Goal: Find contact information: Find contact information

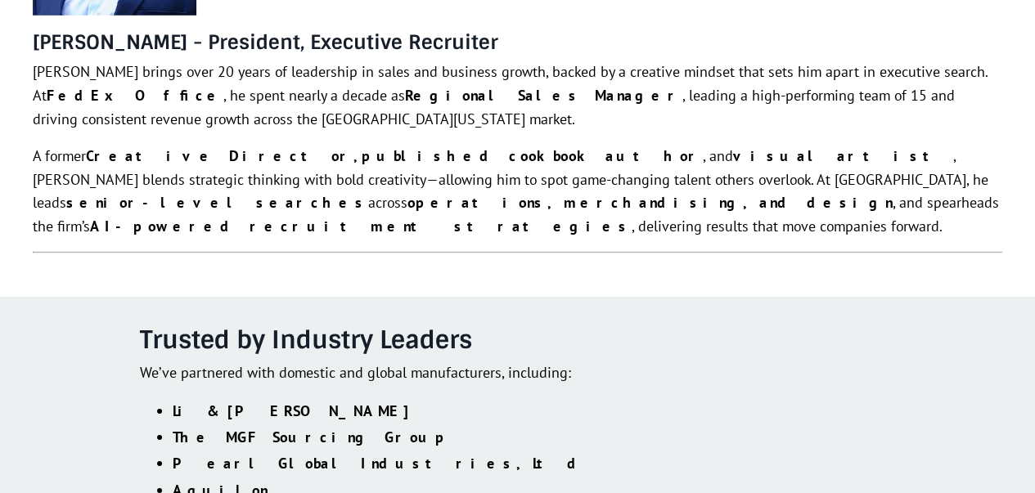
scroll to position [2081, 0]
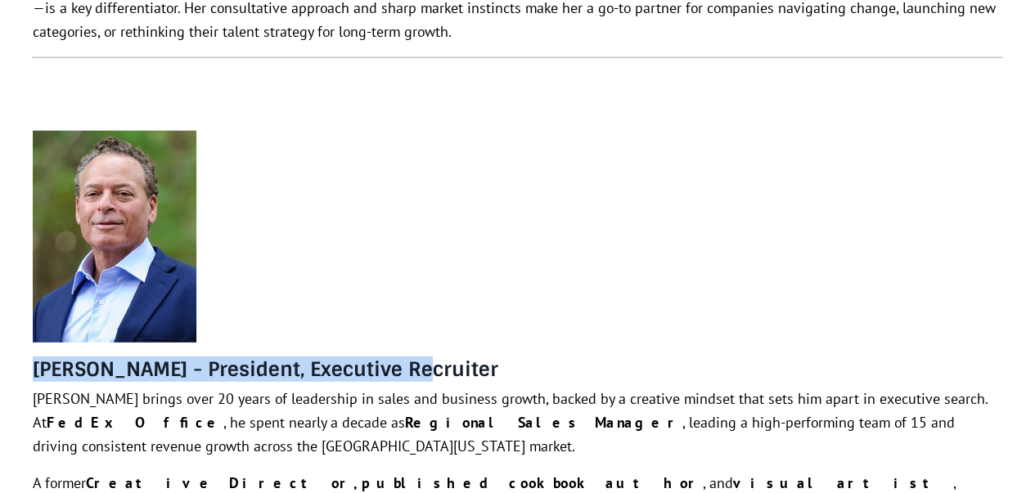
drag, startPoint x: 196, startPoint y: 255, endPoint x: 414, endPoint y: 282, distance: 219.3
click at [411, 283] on div "[PERSON_NAME] - President, Executive Recruiter [PERSON_NAME] brings over 20 yea…" at bounding box center [518, 371] width 970 height 480
click at [415, 358] on h4 "[PERSON_NAME] - President, Executive Recruiter" at bounding box center [518, 370] width 970 height 24
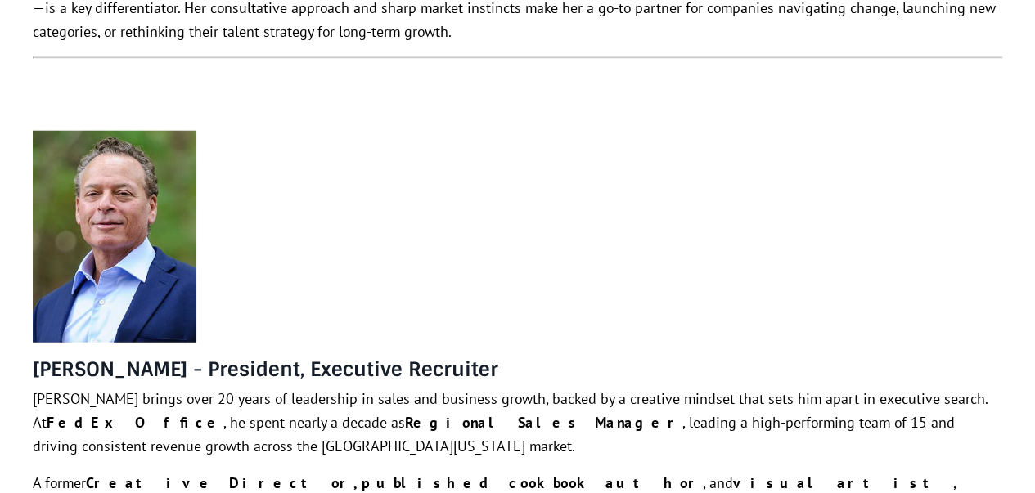
drag, startPoint x: 123, startPoint y: 146, endPoint x: 149, endPoint y: 154, distance: 27.2
click at [123, 146] on img at bounding box center [115, 237] width 164 height 212
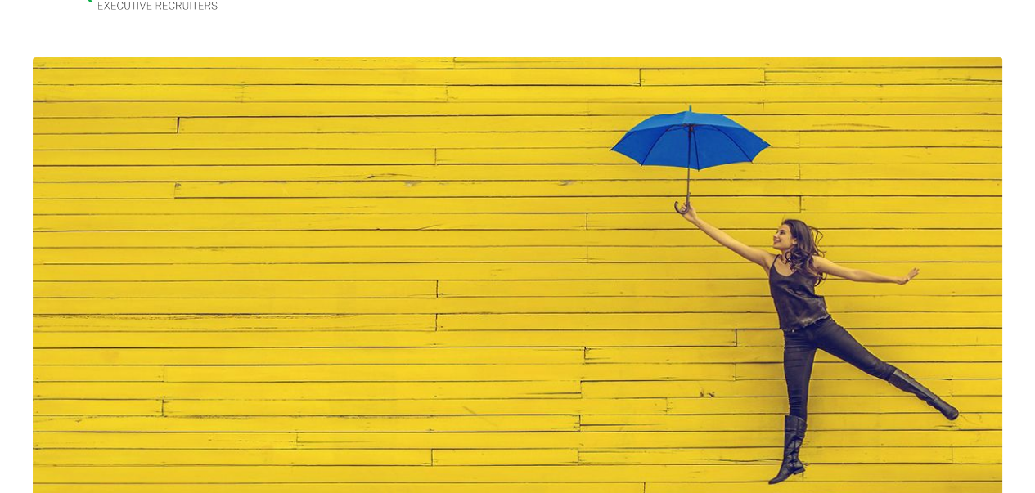
scroll to position [0, 0]
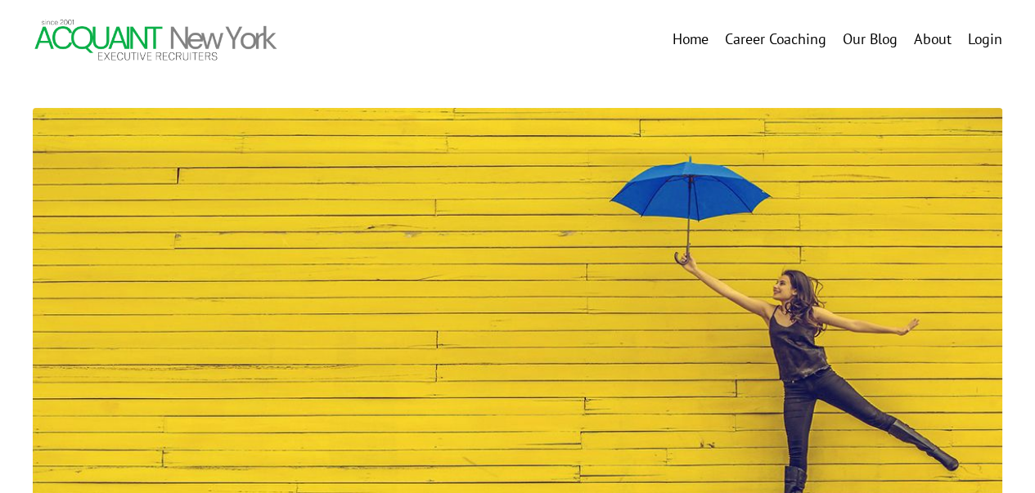
click at [923, 40] on link "About" at bounding box center [933, 40] width 38 height 24
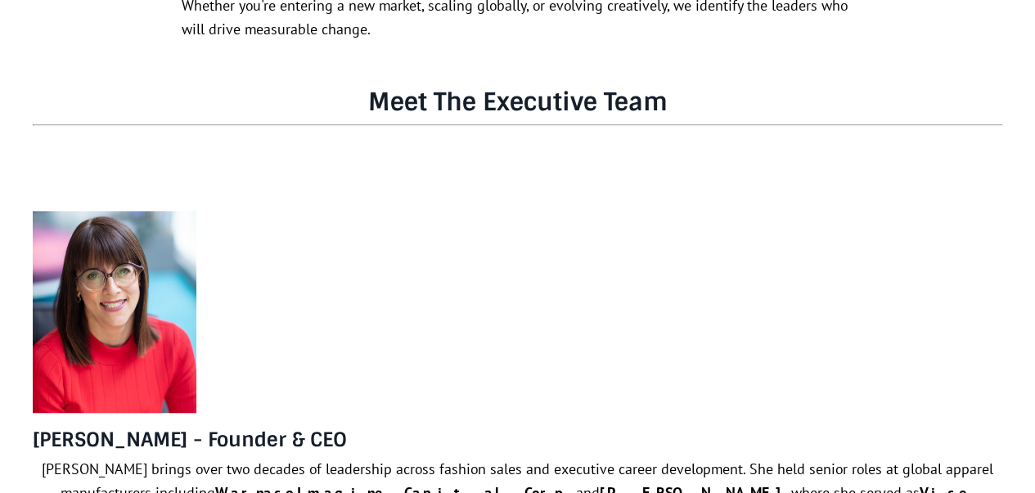
scroll to position [900, 0]
